Goal: Entertainment & Leisure: Consume media (video, audio)

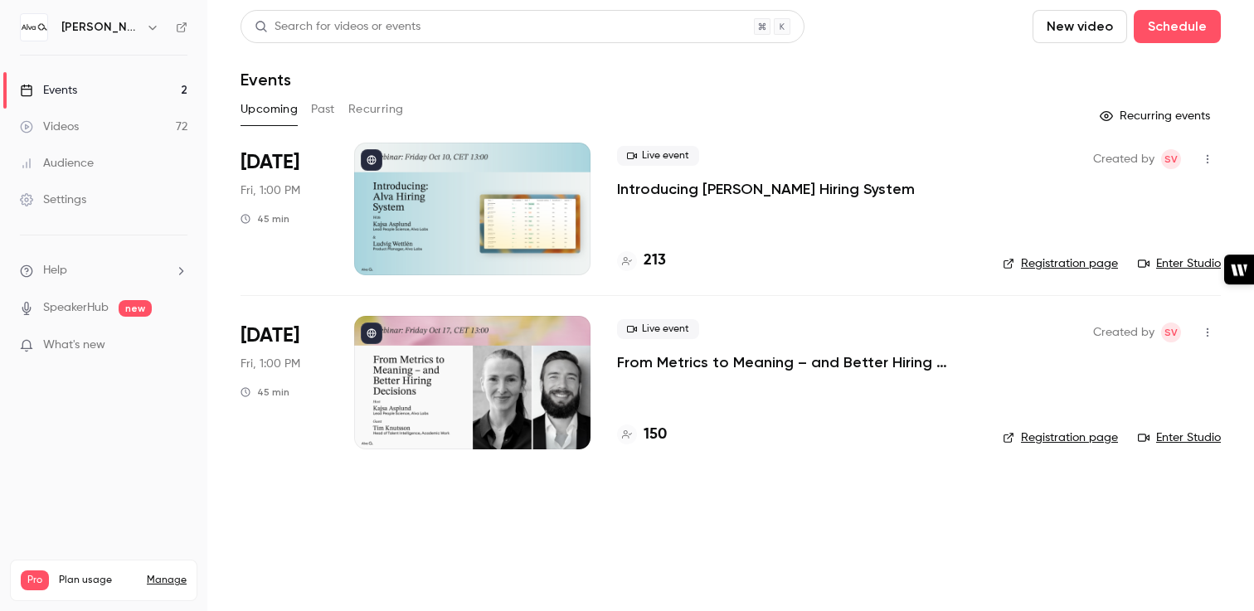
click at [1204, 162] on icon "button" at bounding box center [1207, 159] width 13 height 12
click at [806, 197] on div at bounding box center [627, 305] width 1254 height 611
click at [812, 184] on p "Introducing [PERSON_NAME] Hiring System" at bounding box center [766, 189] width 298 height 20
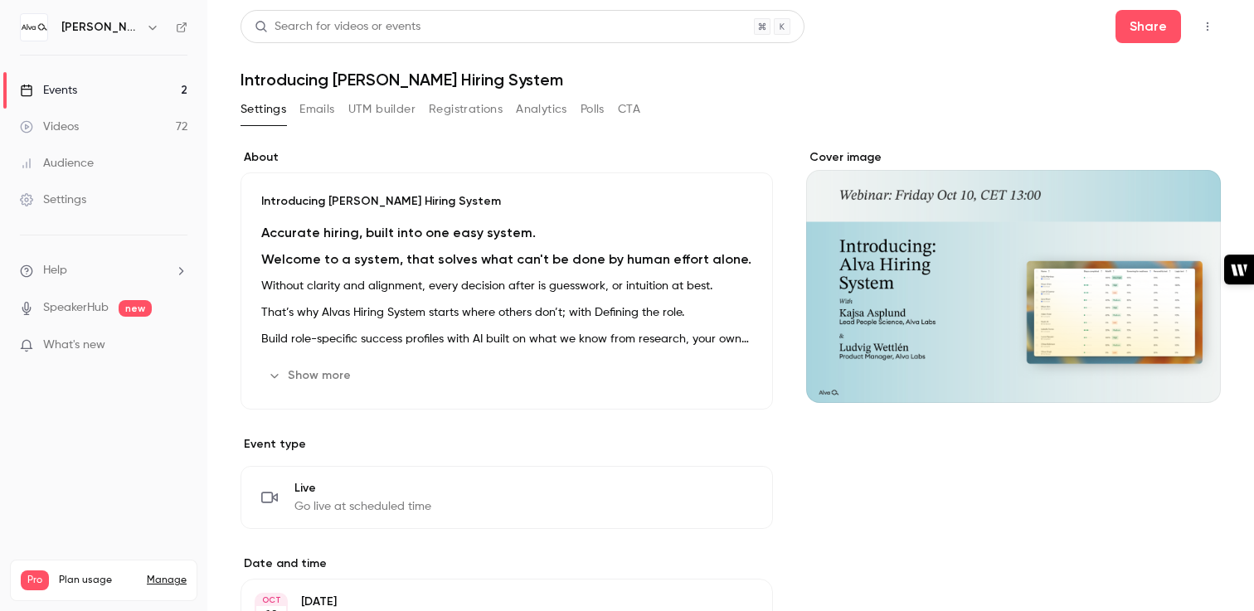
click at [1210, 22] on icon "button" at bounding box center [1207, 27] width 13 height 12
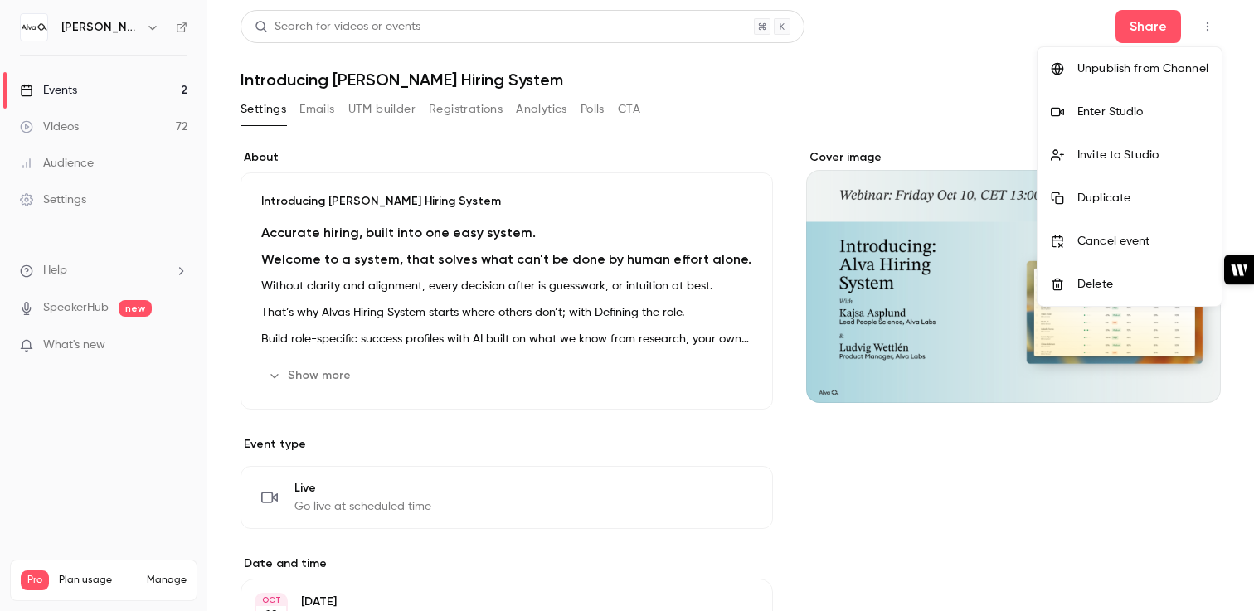
click at [1159, 104] on div "Enter Studio" at bounding box center [1142, 112] width 131 height 17
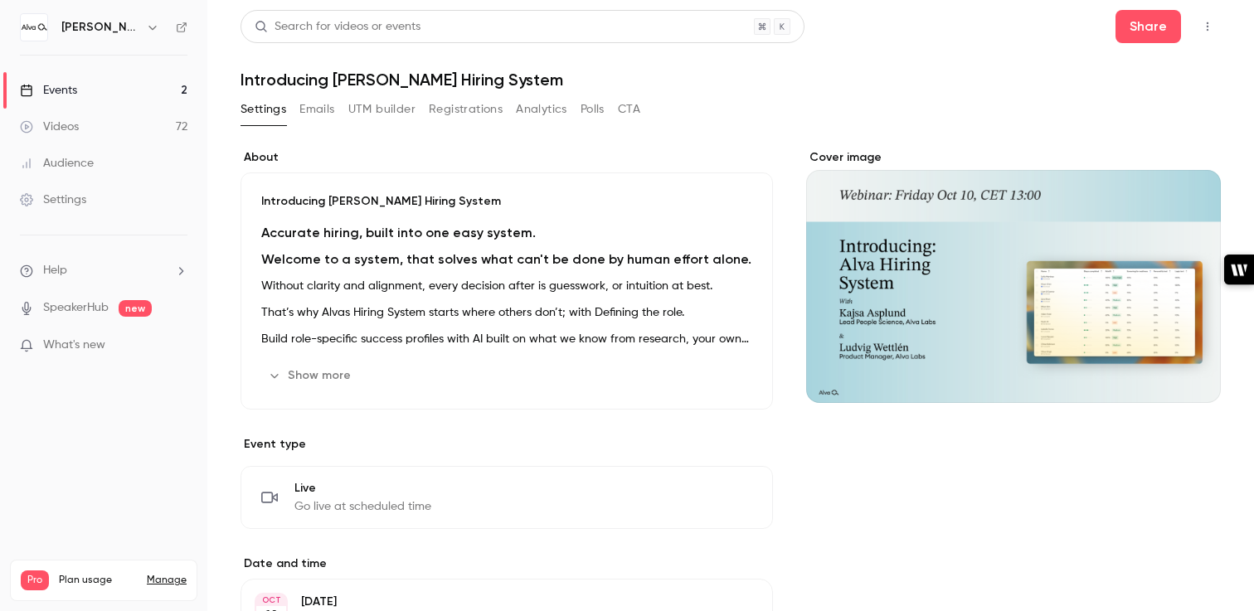
click at [65, 98] on div "Events" at bounding box center [48, 90] width 57 height 17
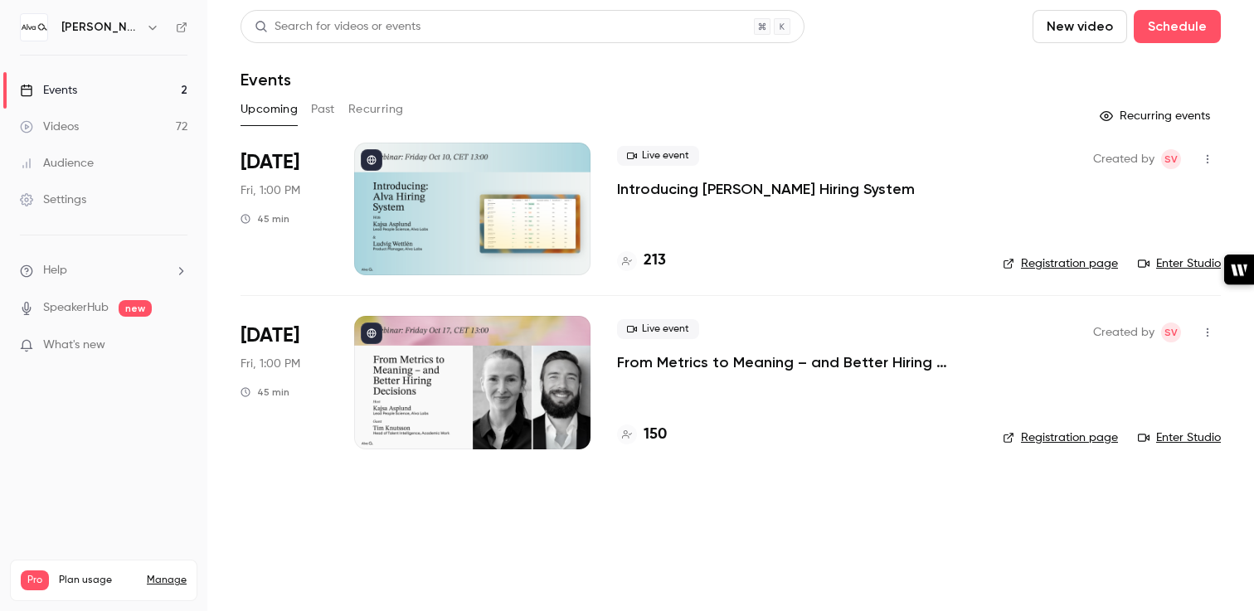
click at [321, 108] on button "Past" at bounding box center [323, 109] width 24 height 27
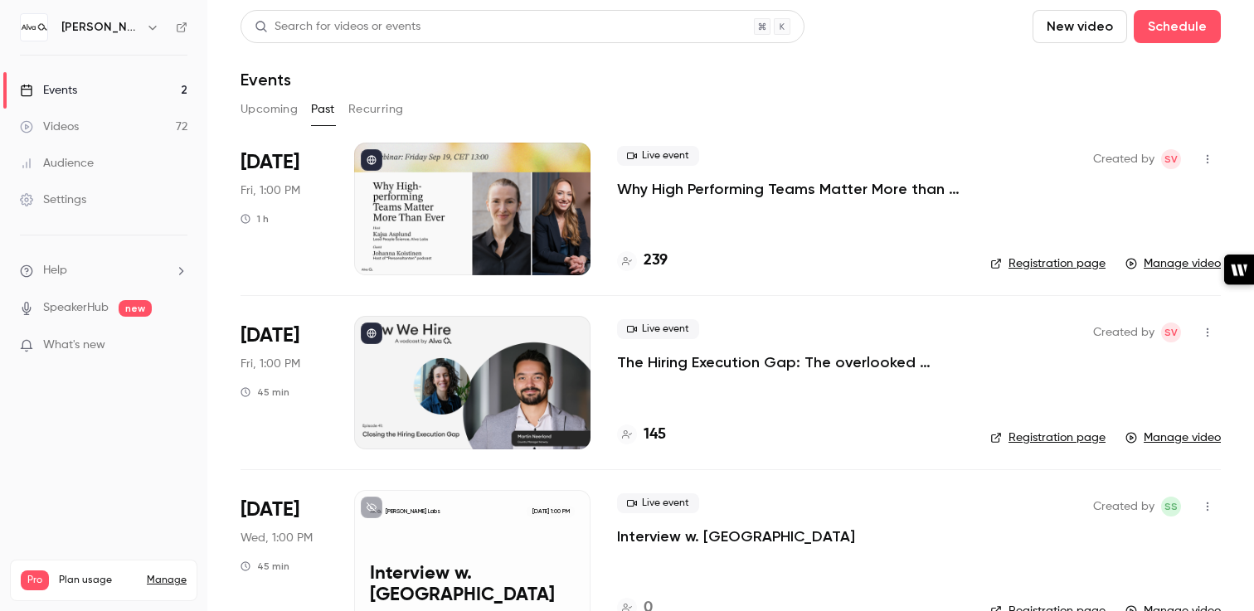
click at [1213, 158] on icon "button" at bounding box center [1207, 159] width 13 height 12
click at [882, 192] on div at bounding box center [627, 305] width 1254 height 611
click at [877, 173] on div "Live event Why High Performing Teams Matter More than Ever" at bounding box center [790, 172] width 347 height 53
click at [877, 188] on p "Why High Performing Teams Matter More than Ever" at bounding box center [790, 189] width 347 height 20
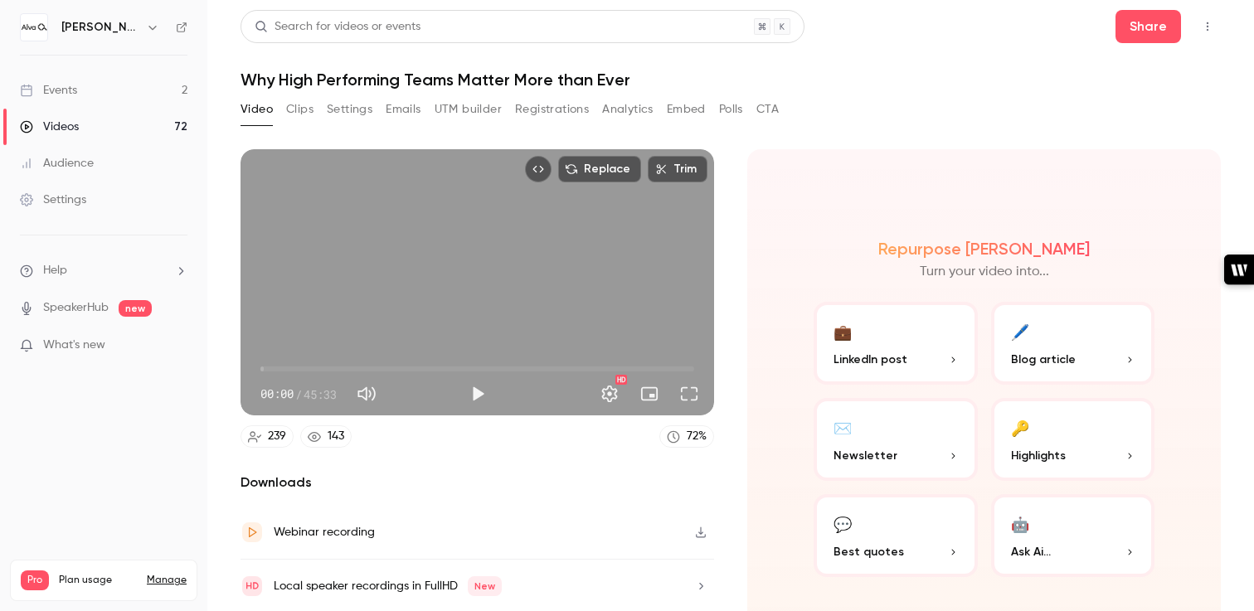
click at [770, 103] on button "CTA" at bounding box center [767, 109] width 22 height 27
